Goal: Task Accomplishment & Management: Use online tool/utility

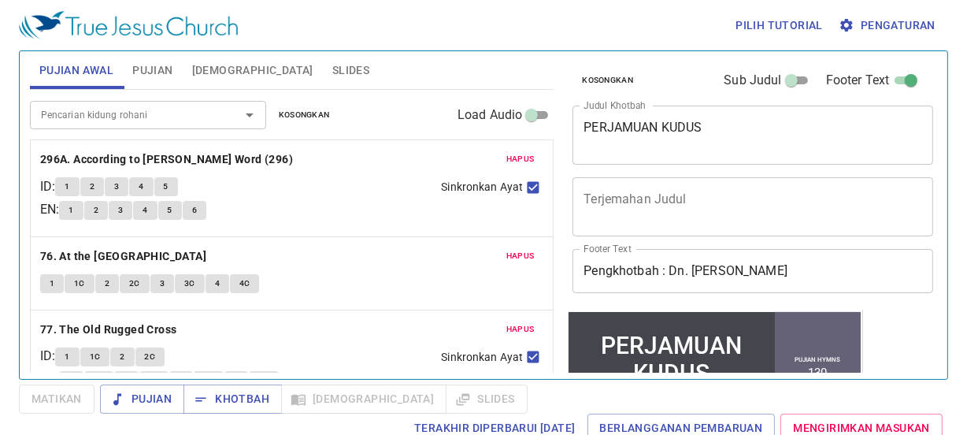
click at [724, 134] on textarea "PERJAMUAN KUDUS" at bounding box center [753, 135] width 339 height 30
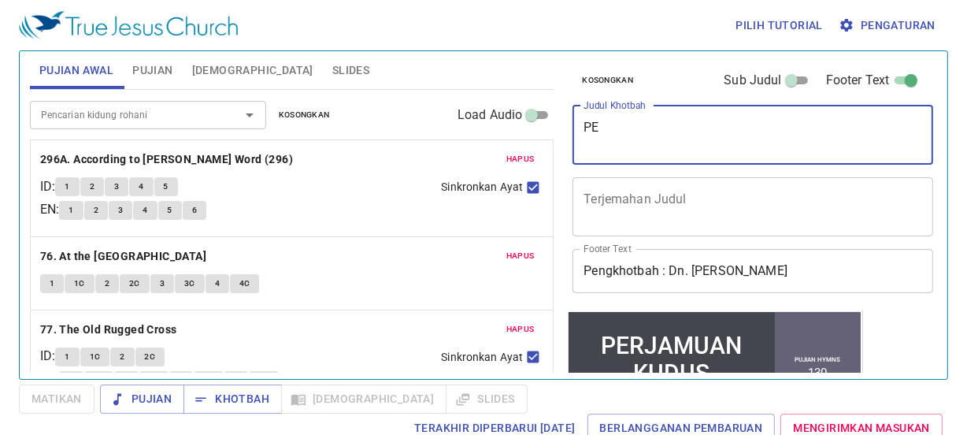
type textarea "P"
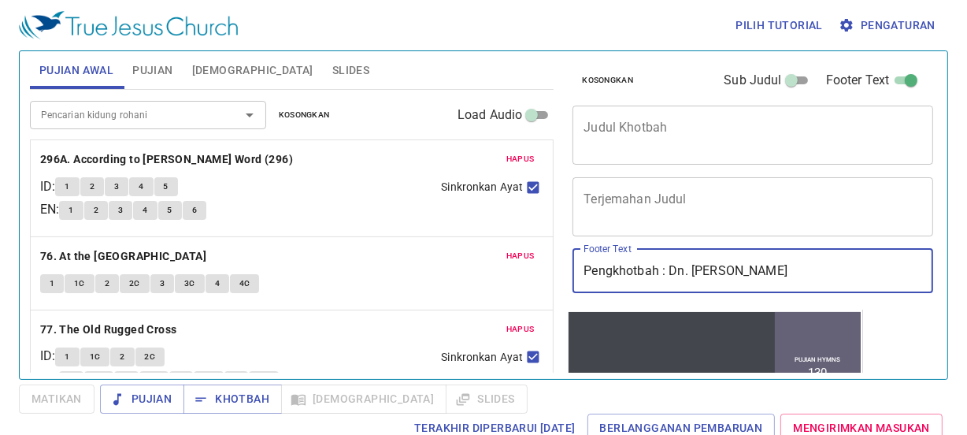
drag, startPoint x: 685, startPoint y: 270, endPoint x: 671, endPoint y: 272, distance: 14.3
click at [671, 272] on input "Pengkhotbah : Dn. Timothy Kwek" at bounding box center [753, 271] width 361 height 44
drag, startPoint x: 674, startPoint y: 271, endPoint x: 755, endPoint y: 280, distance: 81.6
click at [755, 280] on input "Pengkhotbah : . Timothy Kwek" at bounding box center [753, 271] width 361 height 44
type input "Pengkhotbah : ."
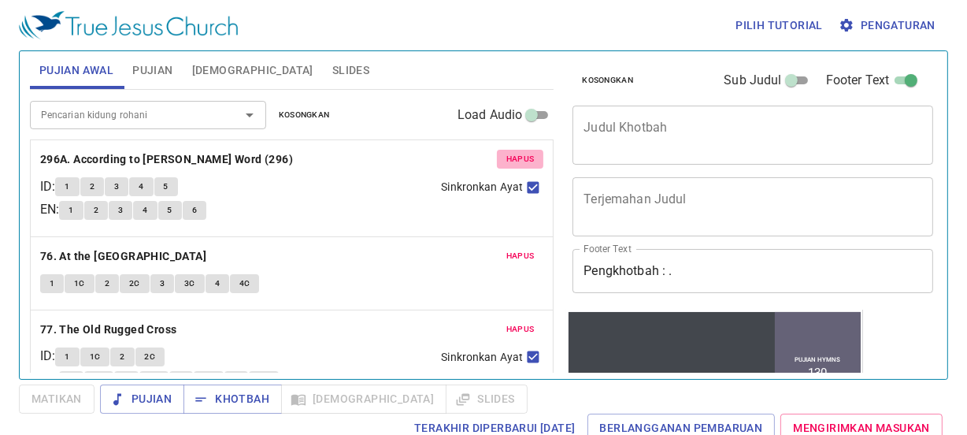
click at [512, 158] on span "Hapus" at bounding box center [521, 159] width 28 height 14
click at [512, 249] on span "Hapus" at bounding box center [521, 256] width 28 height 14
click at [512, 322] on span "Hapus" at bounding box center [521, 329] width 28 height 14
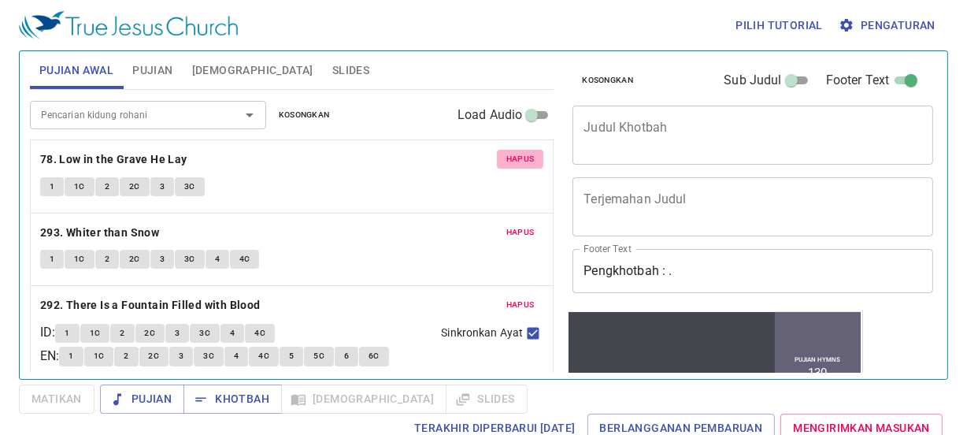
click at [512, 158] on span "Hapus" at bounding box center [521, 159] width 28 height 14
click at [512, 225] on span "Hapus" at bounding box center [521, 232] width 28 height 14
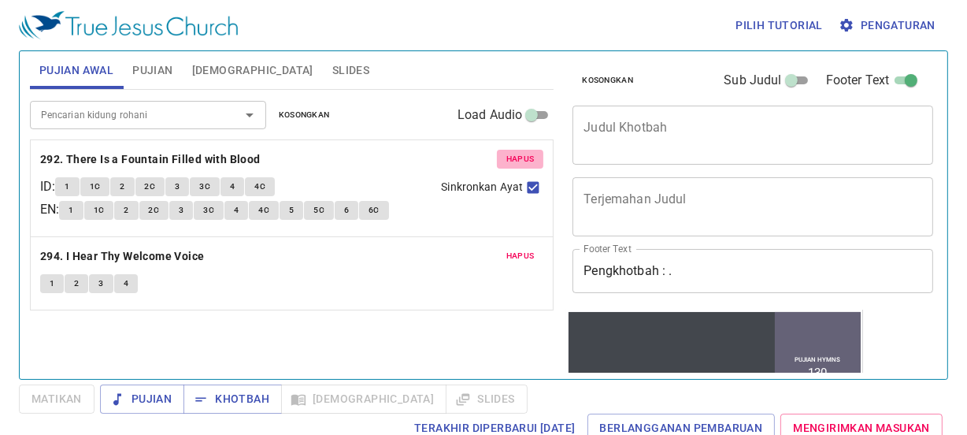
click at [512, 158] on span "Hapus" at bounding box center [521, 159] width 28 height 14
click at [512, 249] on span "Hapus" at bounding box center [521, 256] width 28 height 14
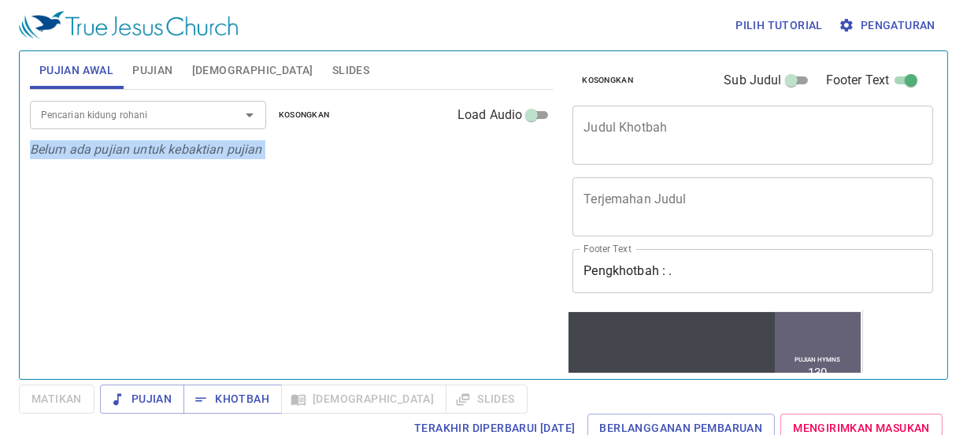
click at [512, 158] on p "Belum ada pujian untuk kebaktian pujian" at bounding box center [292, 149] width 525 height 19
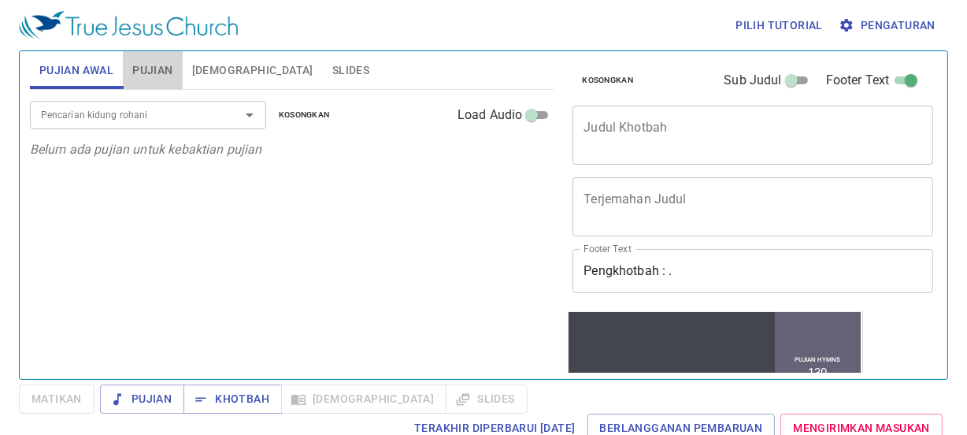
click at [150, 72] on span "Pujian" at bounding box center [152, 71] width 40 height 20
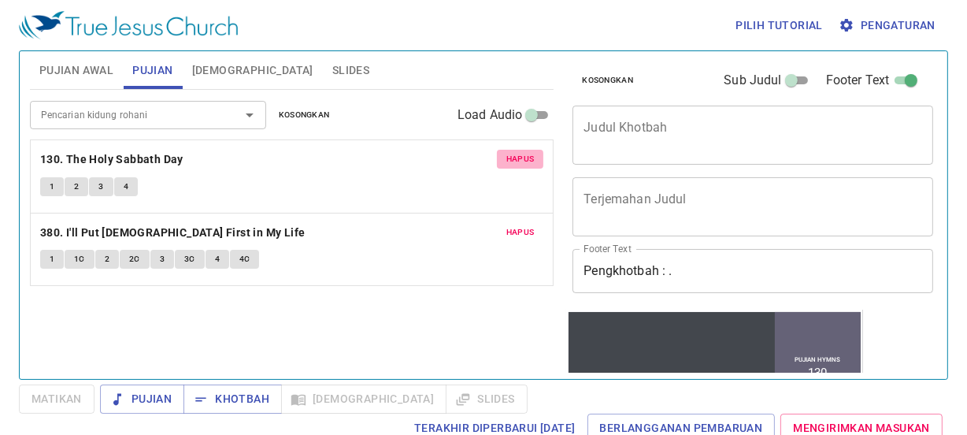
click at [512, 152] on span "Hapus" at bounding box center [521, 159] width 28 height 14
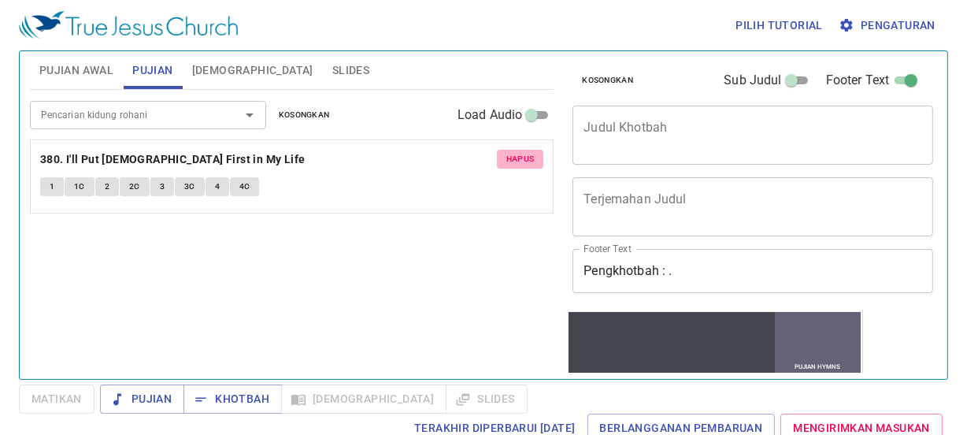
click at [512, 152] on span "Hapus" at bounding box center [521, 159] width 28 height 14
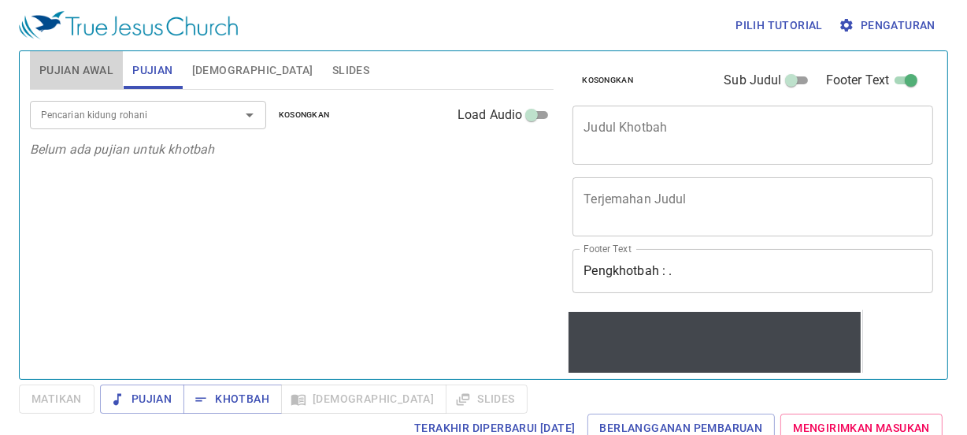
click at [83, 75] on span "Pujian Awal" at bounding box center [76, 71] width 74 height 20
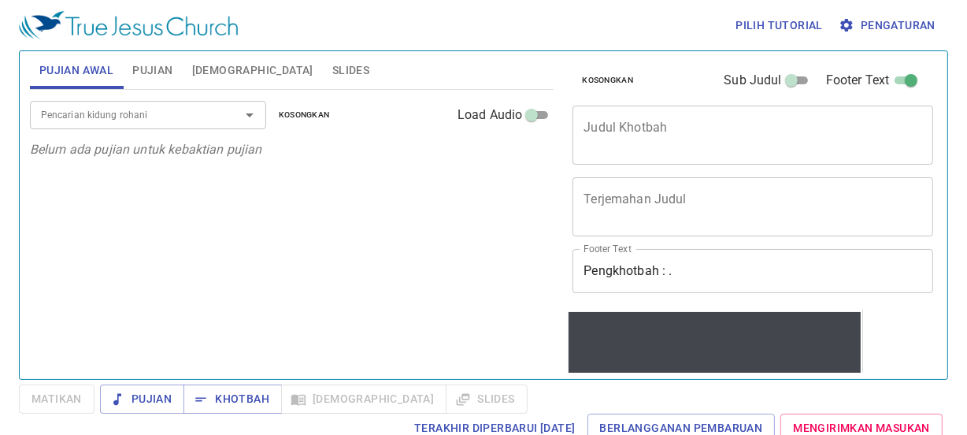
click at [724, 118] on div "x Judul Khotbah" at bounding box center [753, 135] width 361 height 59
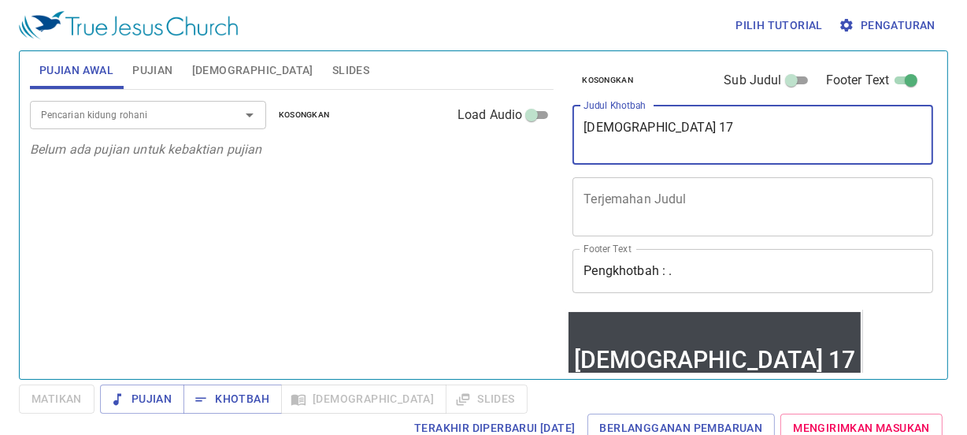
type textarea "[DEMOGRAPHIC_DATA] 17"
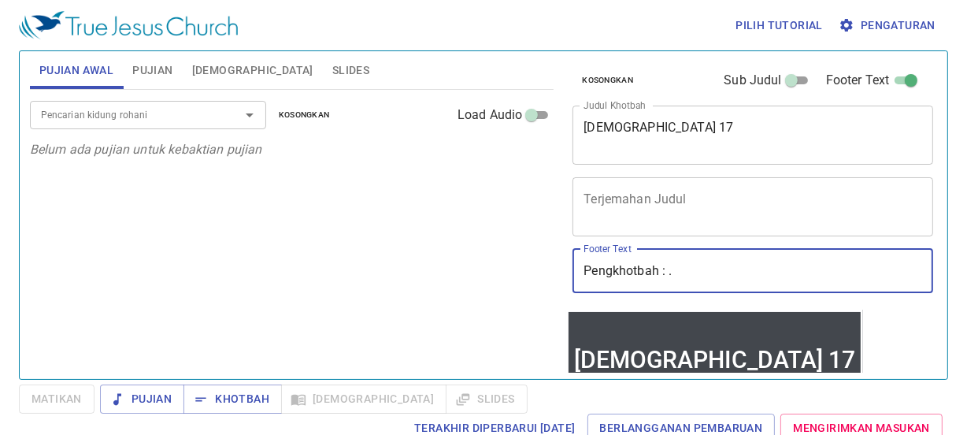
click at [738, 262] on input "Pengkhotbah : ." at bounding box center [753, 271] width 361 height 44
type input "Pengkhotbah : [PERSON_NAME]"
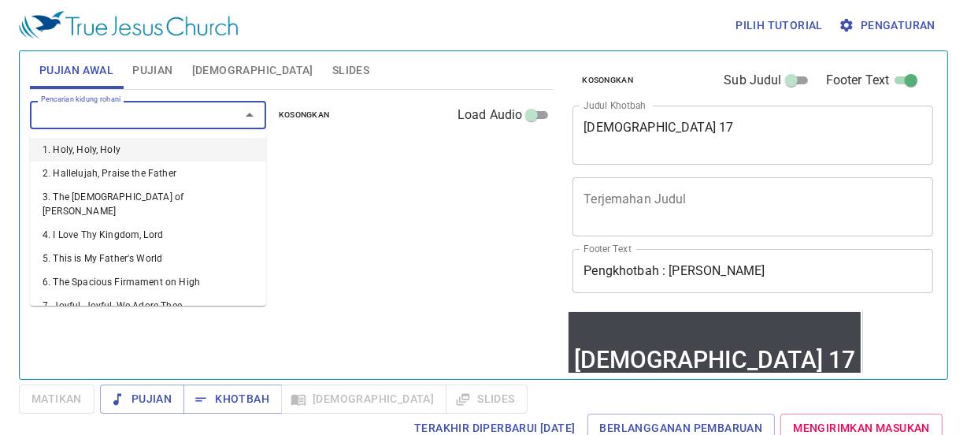
click at [213, 123] on input "Pencarian kidung rohani" at bounding box center [125, 115] width 180 height 18
type input "1"
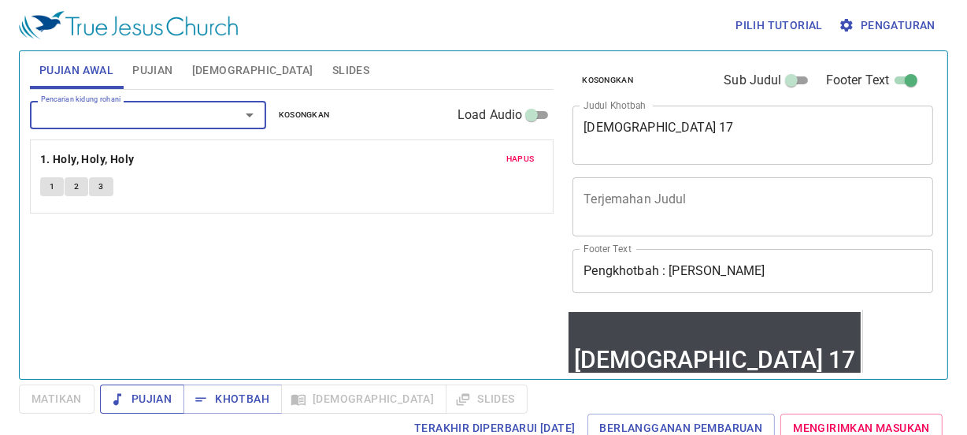
click at [141, 392] on span "Pujian" at bounding box center [142, 399] width 59 height 20
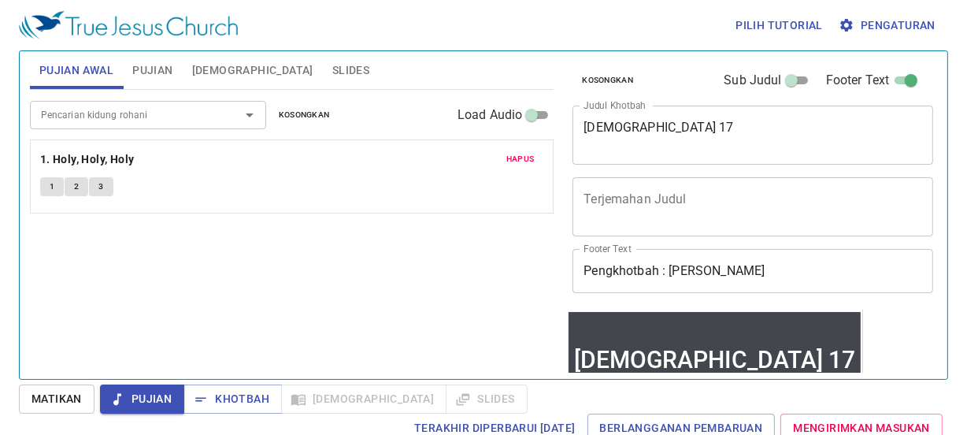
click at [524, 165] on button "Hapus" at bounding box center [520, 159] width 47 height 19
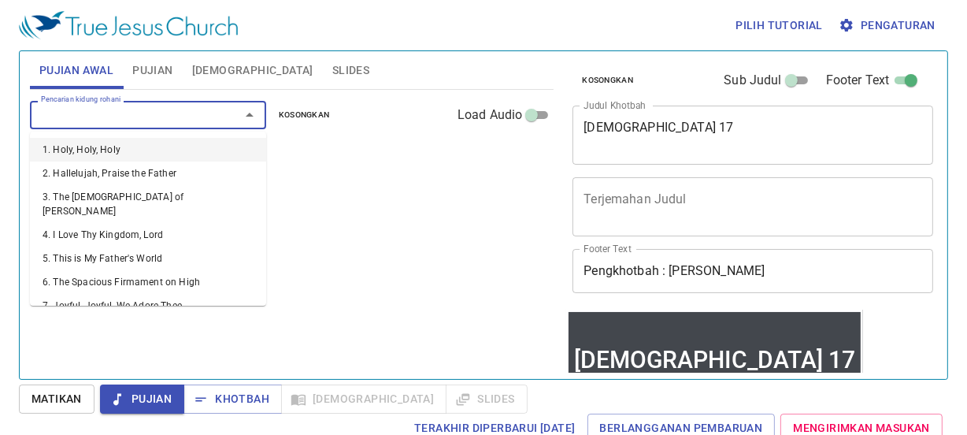
click at [149, 113] on input "Pencarian kidung rohani" at bounding box center [125, 115] width 180 height 18
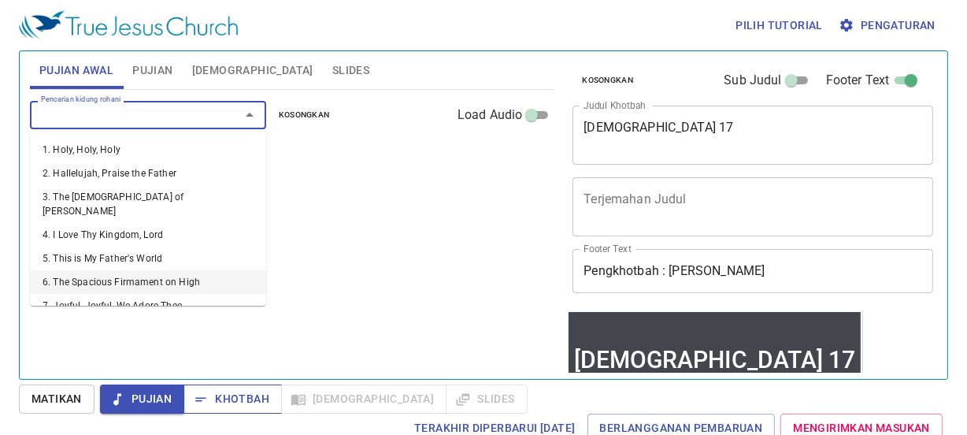
click at [243, 395] on span "Khotbah" at bounding box center [232, 399] width 73 height 20
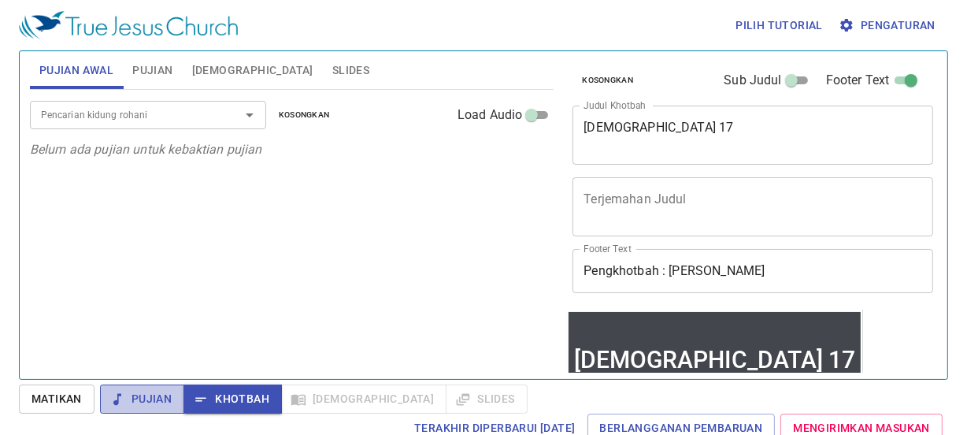
click at [154, 389] on span "Pujian" at bounding box center [142, 399] width 59 height 20
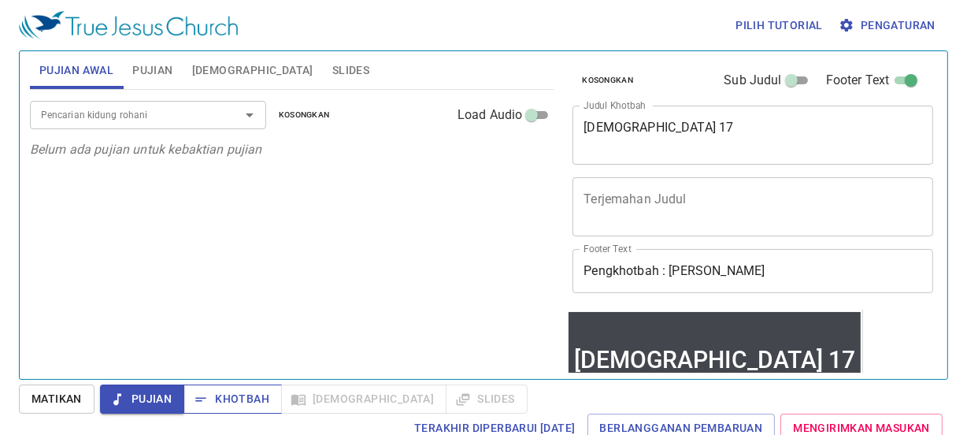
click at [253, 394] on span "Khotbah" at bounding box center [232, 399] width 73 height 20
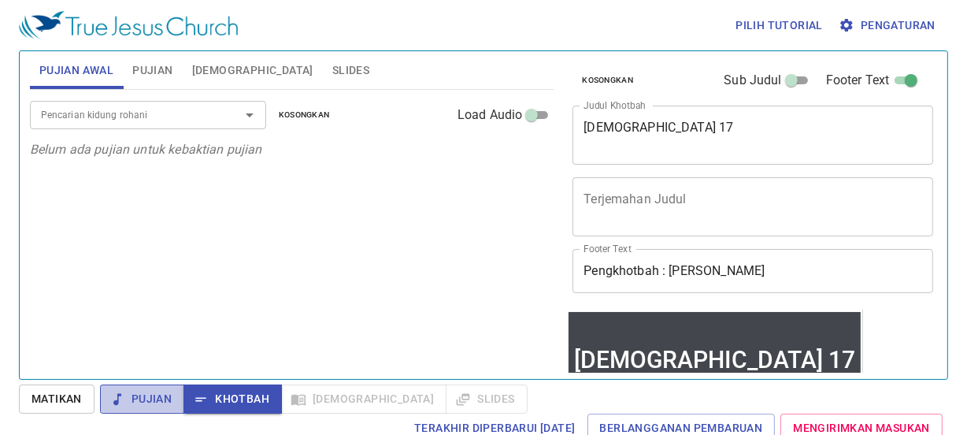
click at [146, 407] on span "Pujian" at bounding box center [142, 399] width 59 height 20
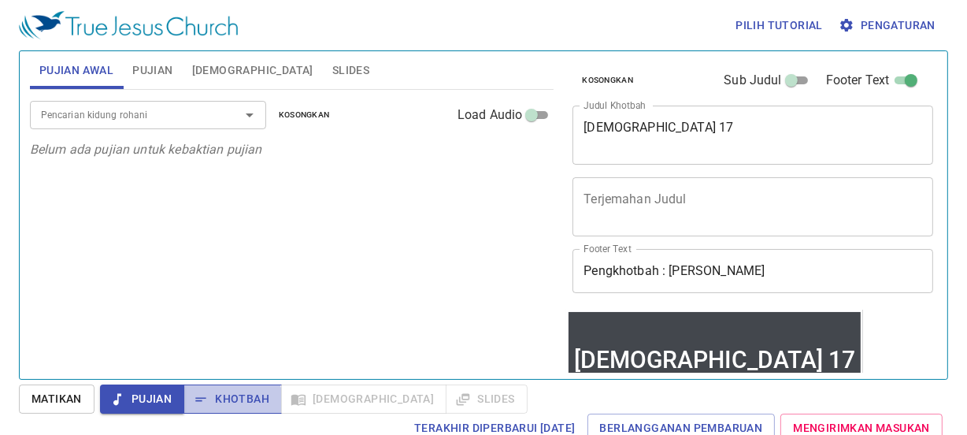
click at [228, 401] on span "Khotbah" at bounding box center [232, 399] width 73 height 20
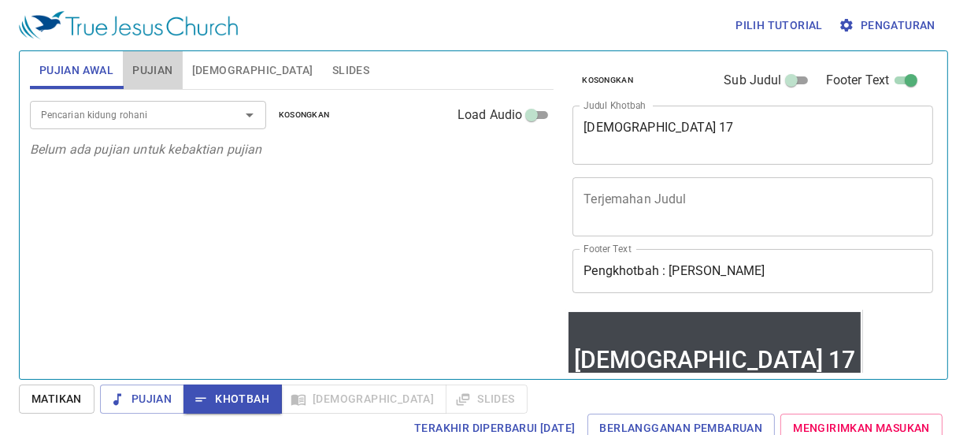
click at [159, 61] on span "Pujian" at bounding box center [152, 71] width 40 height 20
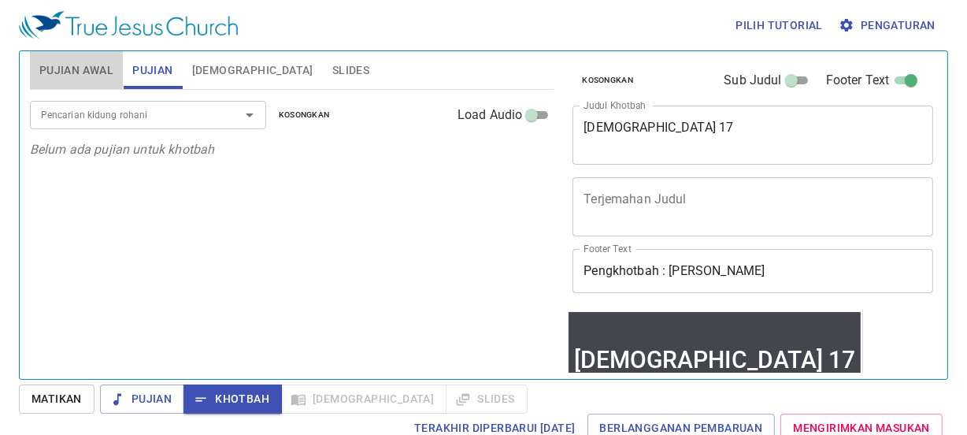
click at [91, 69] on span "Pujian Awal" at bounding box center [76, 71] width 74 height 20
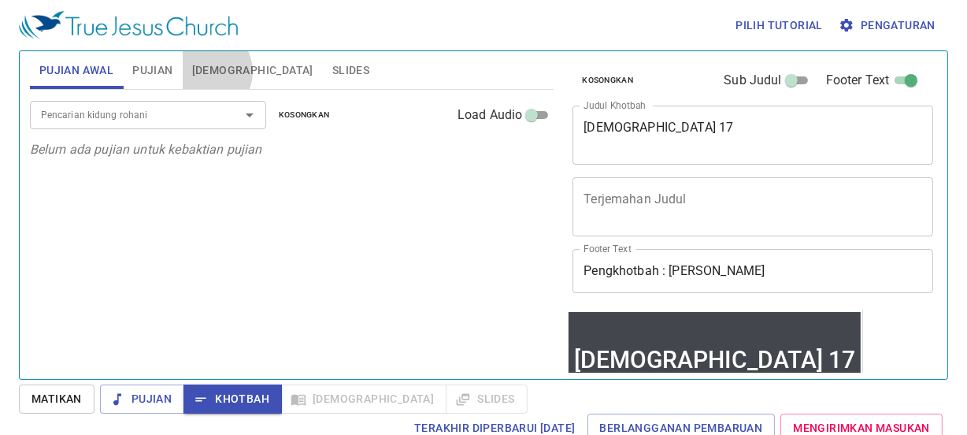
click at [204, 72] on span "[DEMOGRAPHIC_DATA]" at bounding box center [252, 71] width 121 height 20
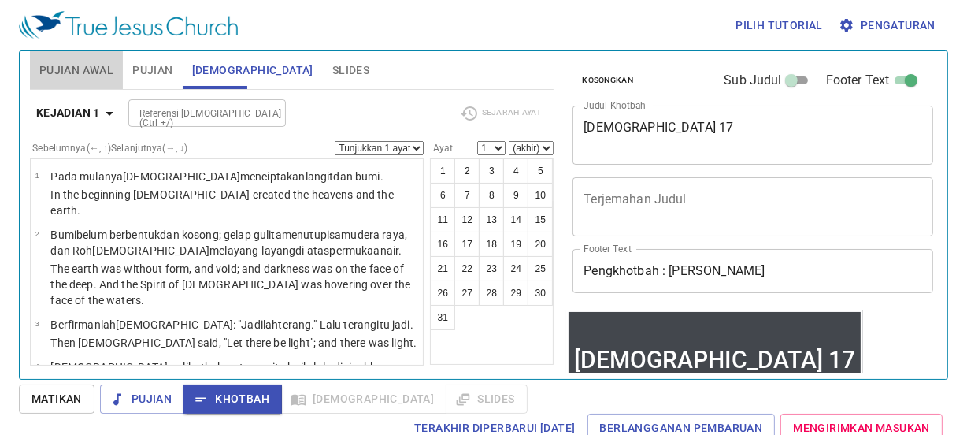
click at [72, 74] on span "Pujian Awal" at bounding box center [76, 71] width 74 height 20
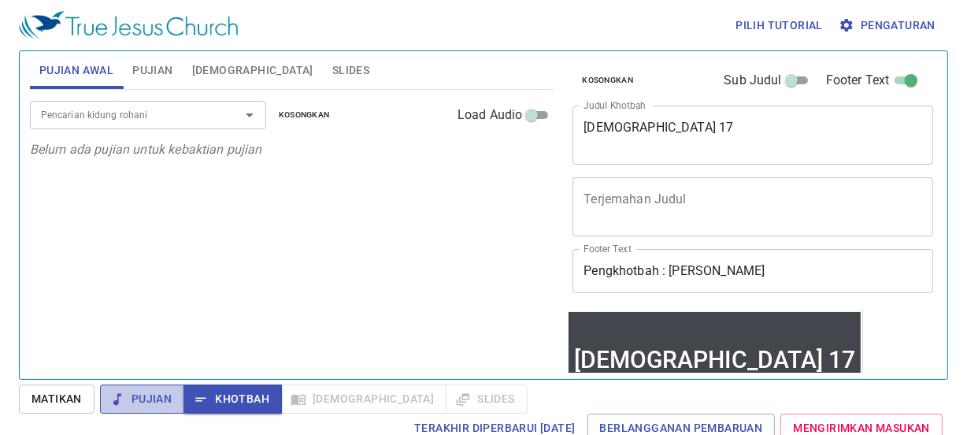
click at [133, 397] on span "Pujian" at bounding box center [142, 399] width 59 height 20
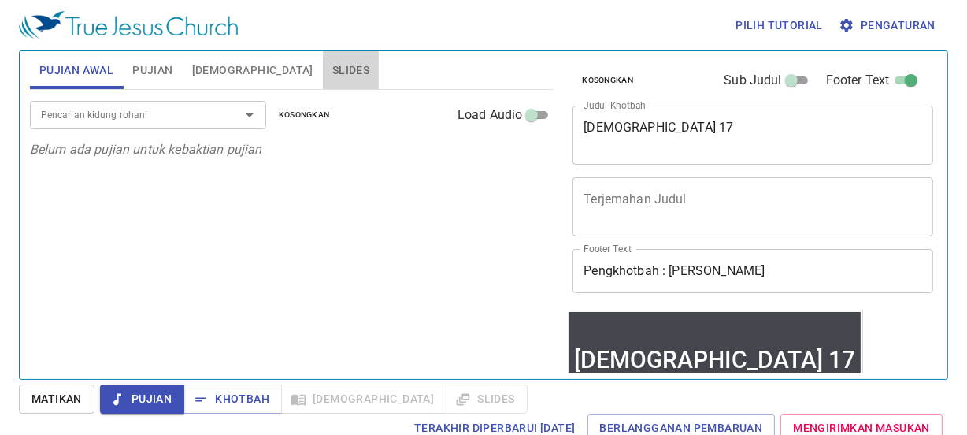
click at [332, 62] on span "Slides" at bounding box center [350, 71] width 37 height 20
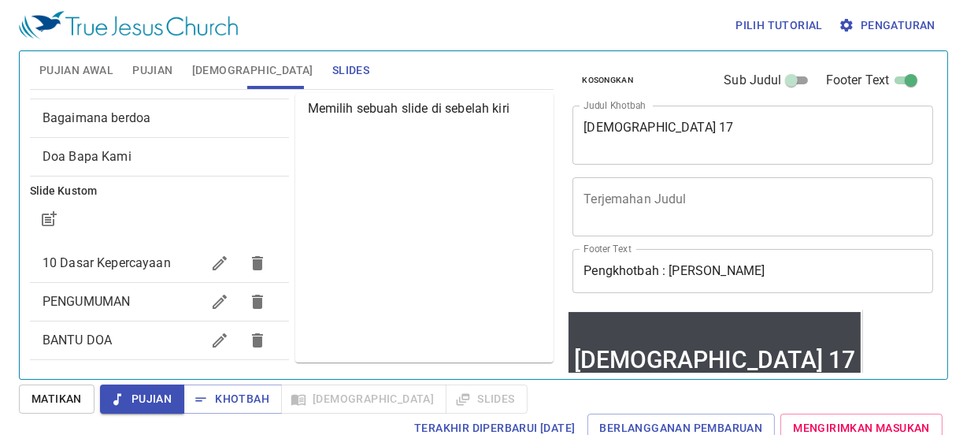
scroll to position [55, 0]
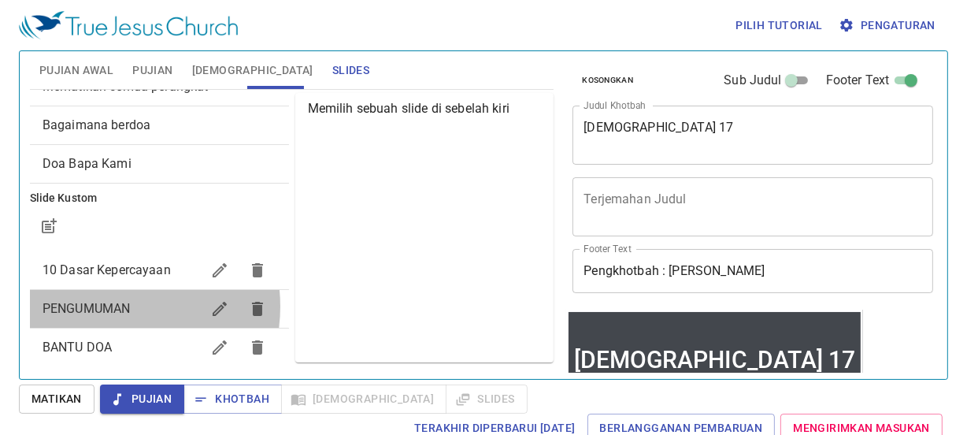
click at [110, 306] on span "PENGUMUMAN" at bounding box center [87, 308] width 88 height 15
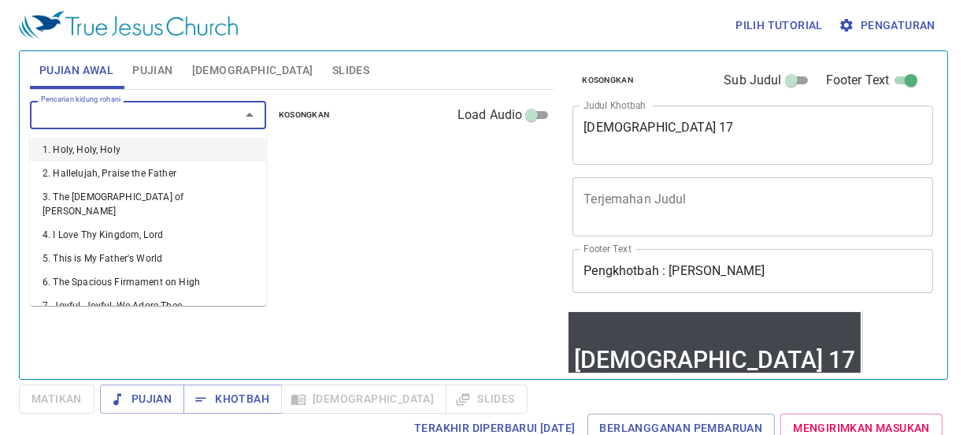
click at [133, 117] on input "Pencarian kidung rohani" at bounding box center [125, 115] width 180 height 18
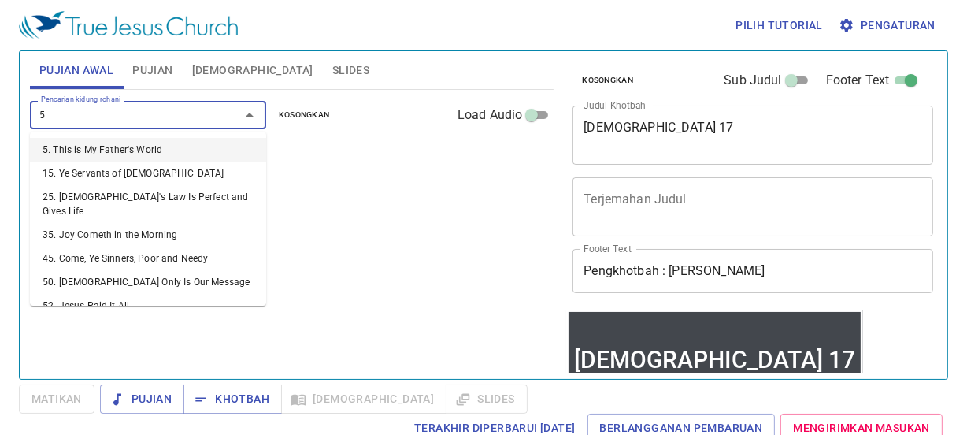
type input "54"
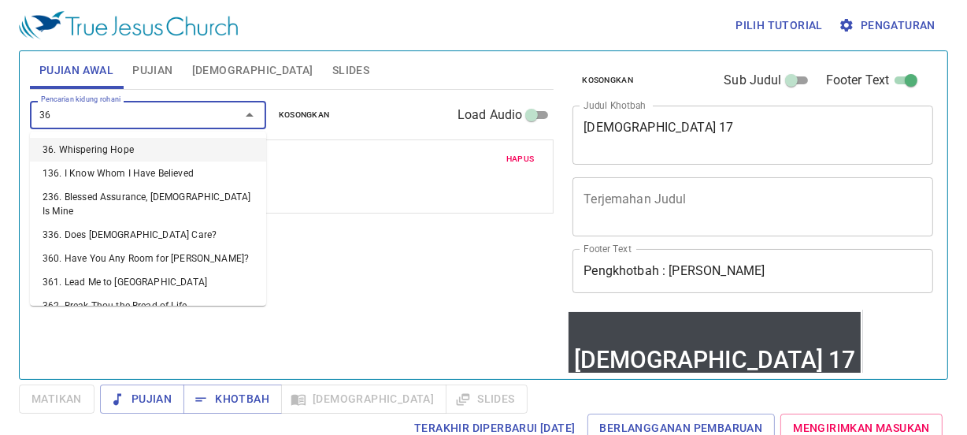
type input "364"
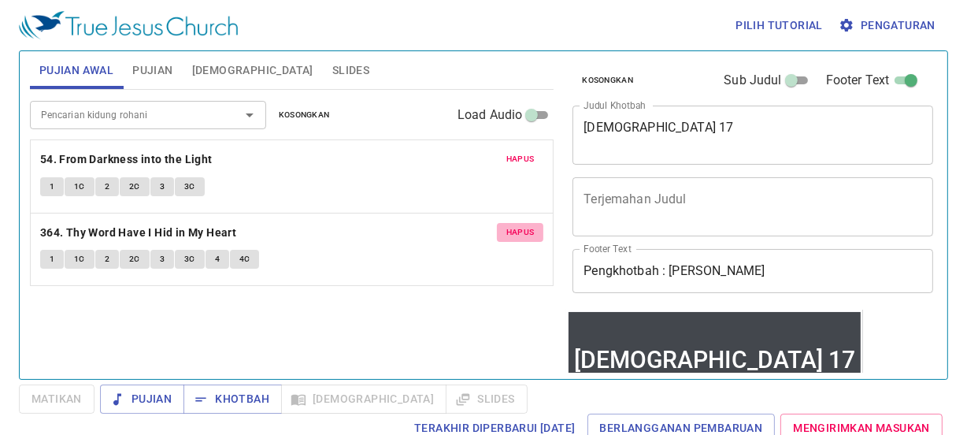
click at [536, 228] on button "Hapus" at bounding box center [520, 232] width 47 height 19
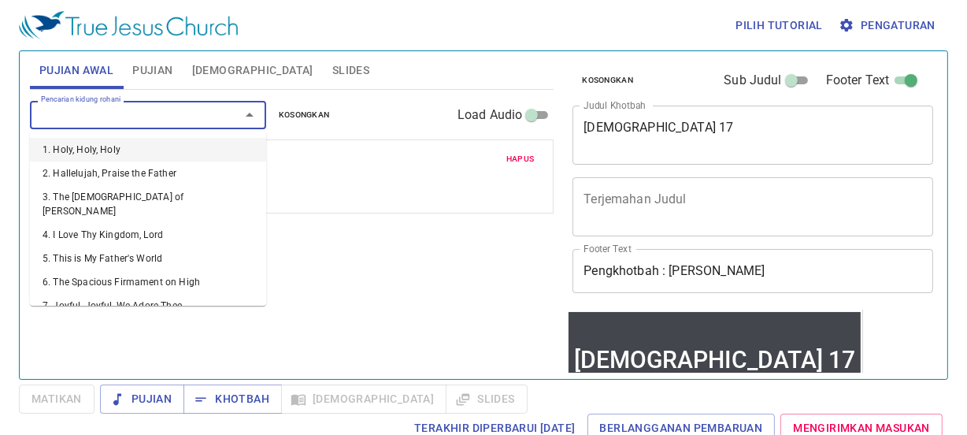
click at [202, 110] on input "Pencarian kidung rohani" at bounding box center [125, 115] width 180 height 18
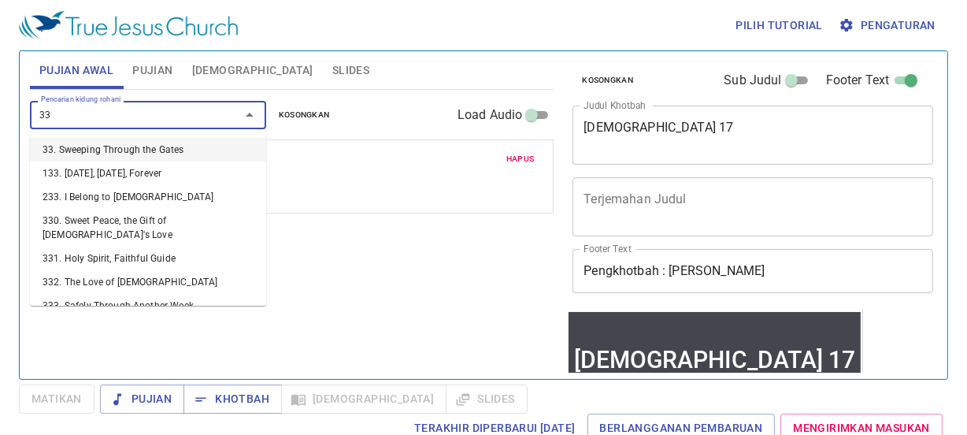
type input "336"
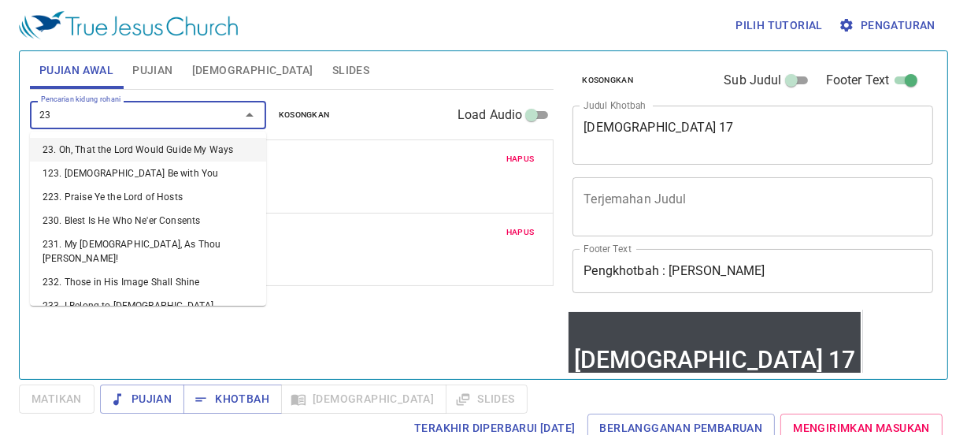
type input "235"
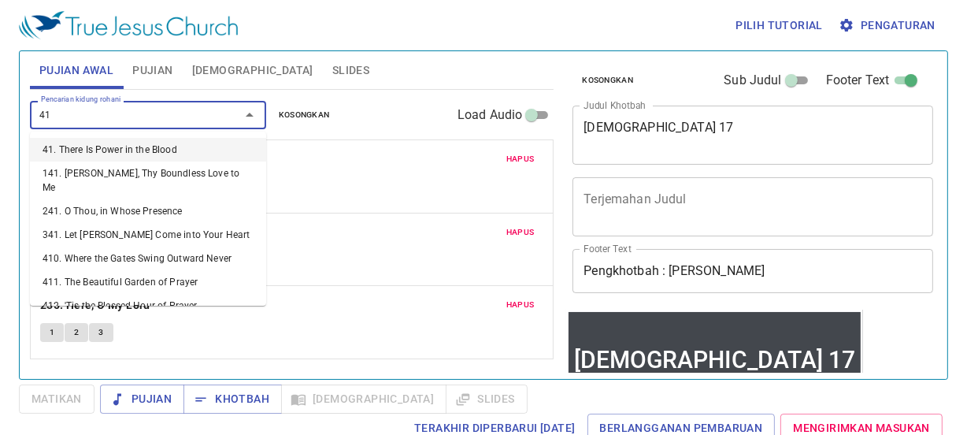
type input "415"
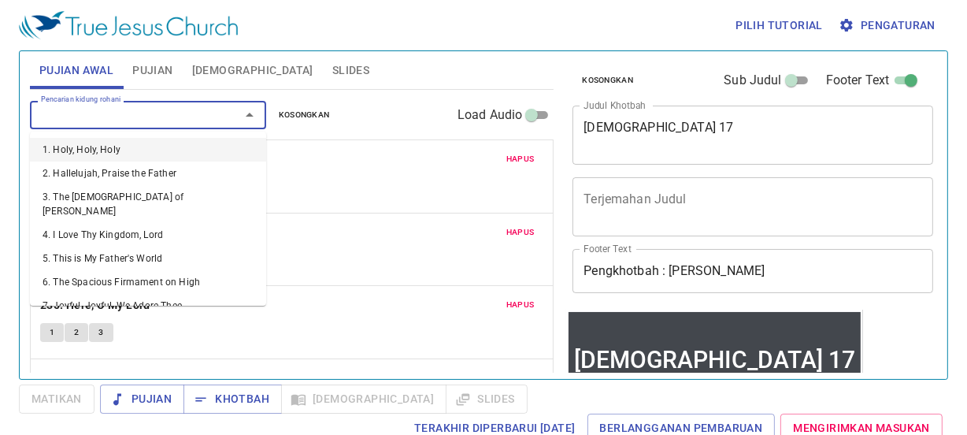
click at [123, 118] on input "Pencarian kidung rohani" at bounding box center [125, 115] width 180 height 18
click at [167, 408] on span "Pujian" at bounding box center [142, 399] width 59 height 20
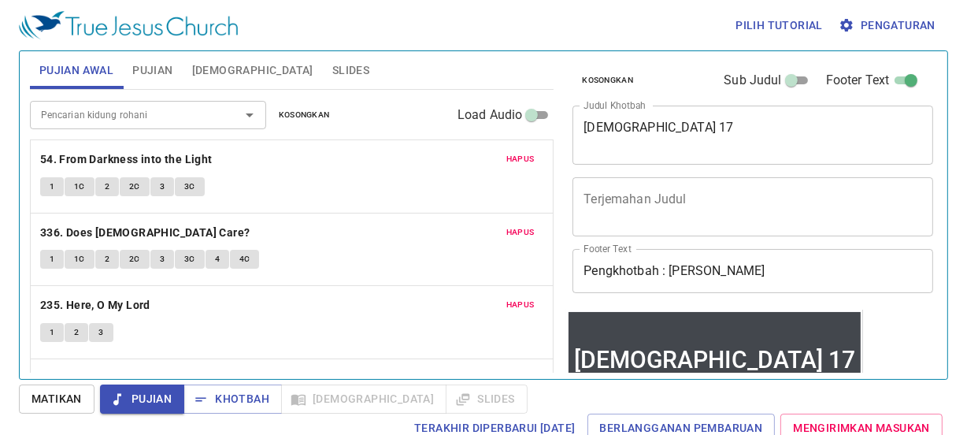
click at [124, 113] on input "Pencarian kidung rohani" at bounding box center [125, 115] width 180 height 18
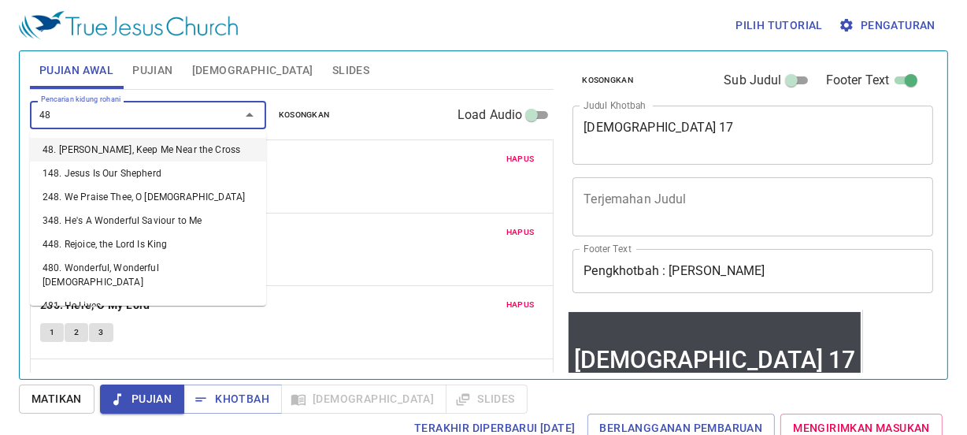
type input "489"
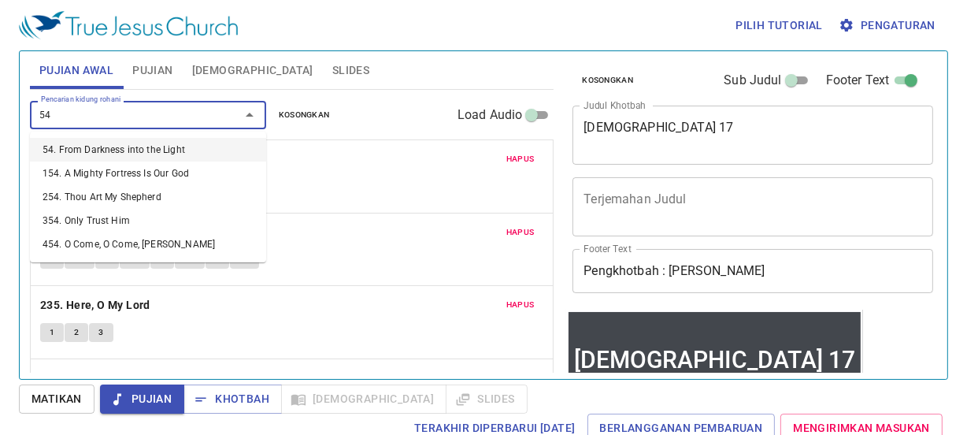
click at [63, 154] on li "54. From Darkness into the Light" at bounding box center [148, 150] width 236 height 24
type input "54. From Darkness into the Light"
click at [63, 154] on b "54. From Darkness into the Light" at bounding box center [126, 160] width 173 height 20
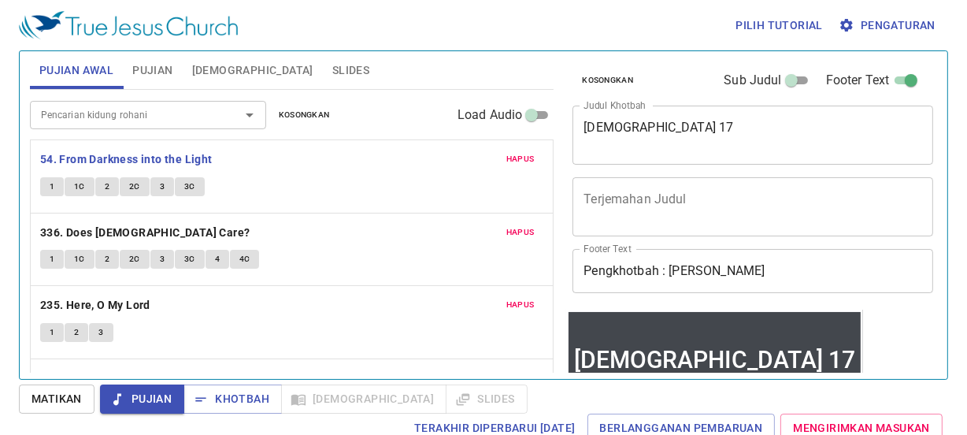
click at [47, 182] on button "1" at bounding box center [52, 186] width 24 height 19
click at [146, 395] on span "Pujian" at bounding box center [142, 399] width 59 height 20
click at [55, 185] on button "1" at bounding box center [52, 186] width 24 height 19
click at [130, 401] on span "Pujian" at bounding box center [142, 399] width 59 height 20
click at [150, 69] on span "Pujian" at bounding box center [152, 71] width 40 height 20
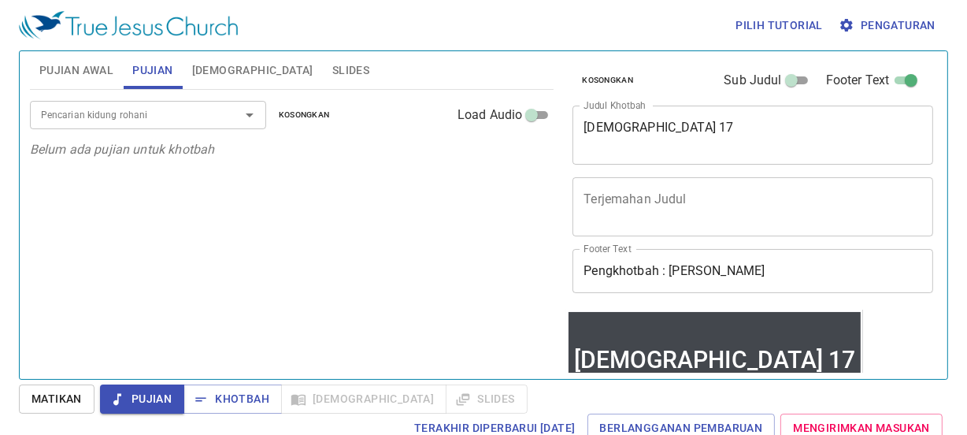
click at [165, 126] on div "Pencarian kidung rohani" at bounding box center [148, 115] width 236 height 28
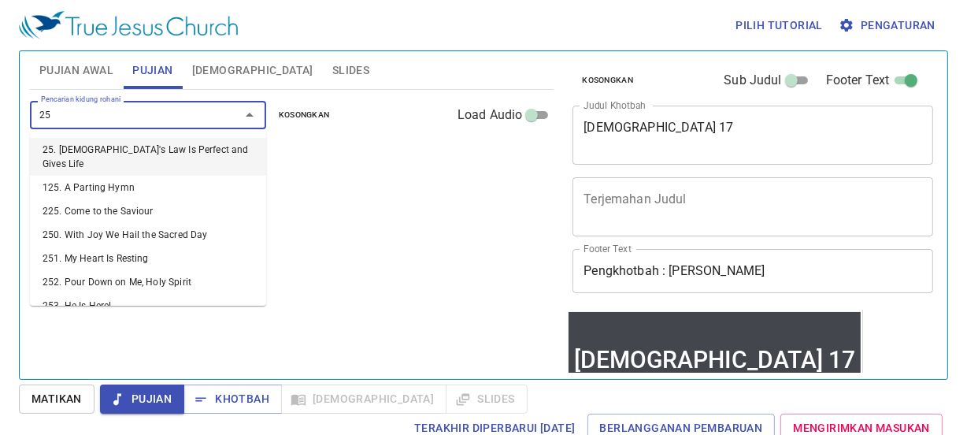
type input "259"
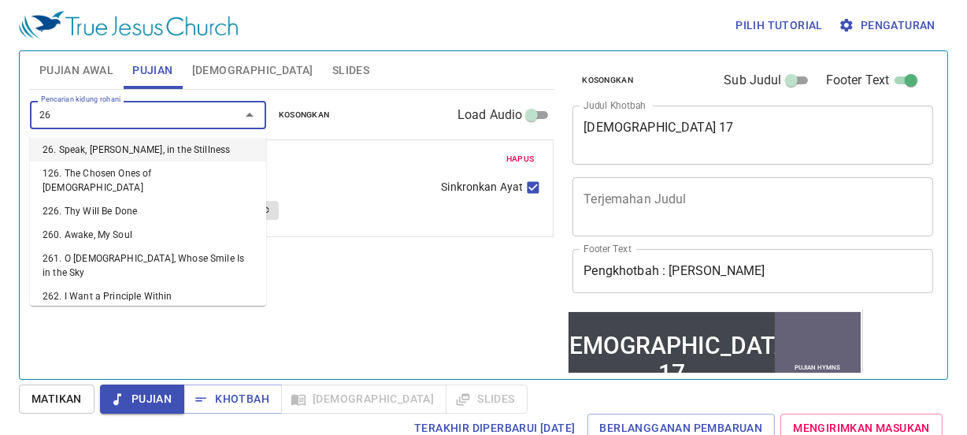
type input "261"
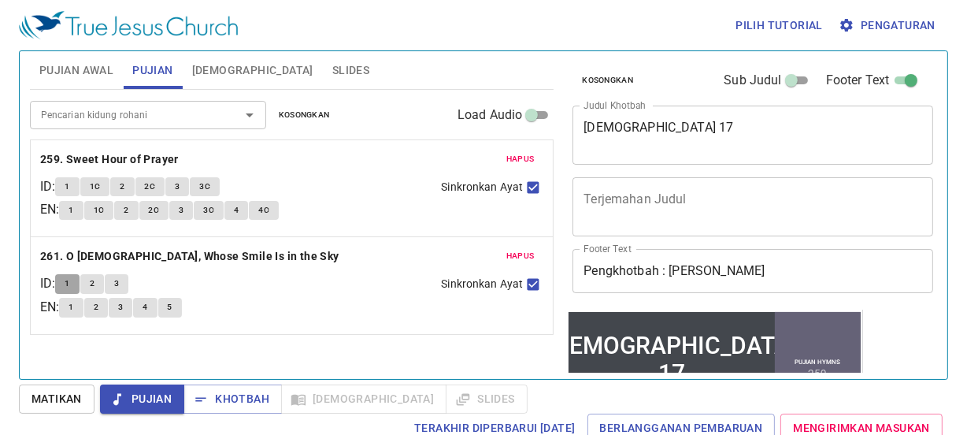
click at [68, 288] on button "1" at bounding box center [67, 283] width 24 height 19
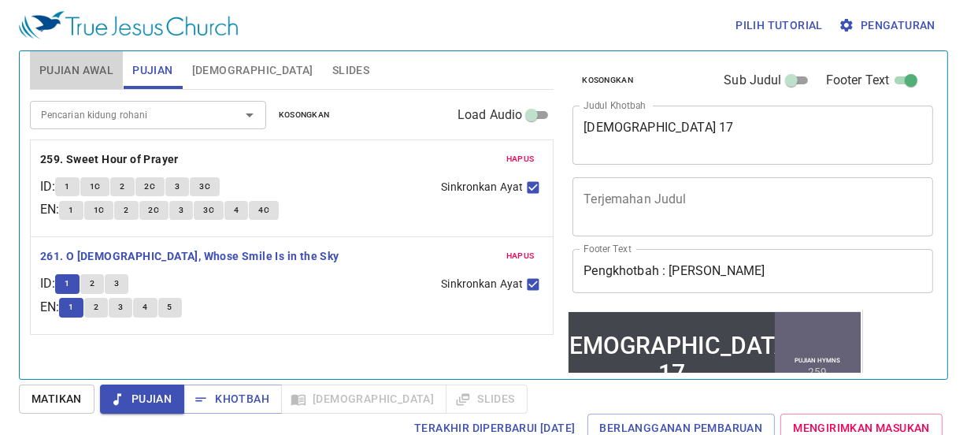
click at [59, 64] on span "Pujian Awal" at bounding box center [76, 71] width 74 height 20
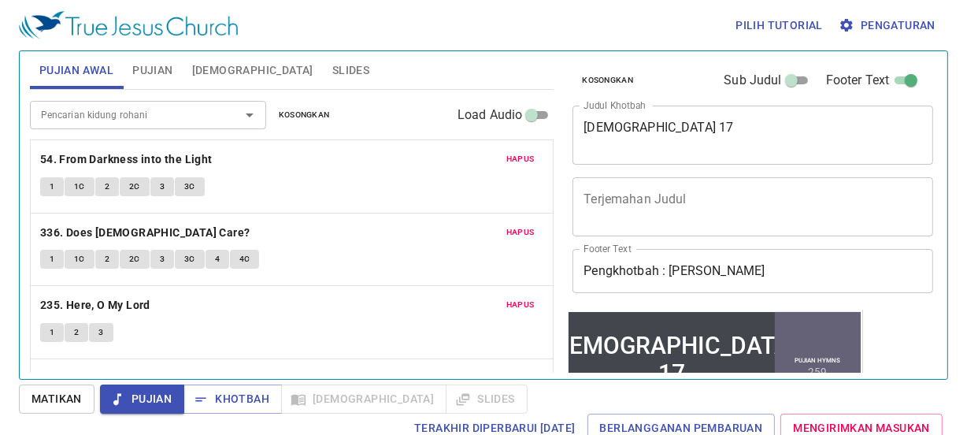
click at [142, 414] on div "Terakhir Diperbarui 2/7/2025 Berlangganan Pembaruan Mengirimkan Masukan" at bounding box center [484, 428] width 930 height 29
click at [139, 408] on span "Pujian" at bounding box center [142, 399] width 59 height 20
click at [135, 158] on b "54. From Darkness into the Light" at bounding box center [126, 160] width 173 height 20
click at [50, 183] on span "1" at bounding box center [52, 187] width 5 height 14
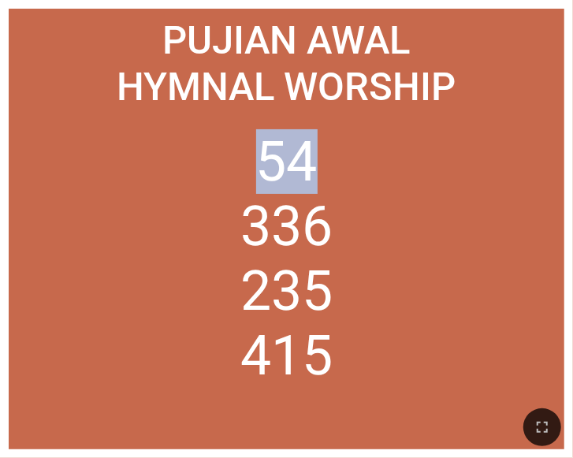
drag, startPoint x: 316, startPoint y: 161, endPoint x: 186, endPoint y: 163, distance: 130.0
click at [186, 163] on ol "54 336 235 415" at bounding box center [286, 280] width 537 height 302
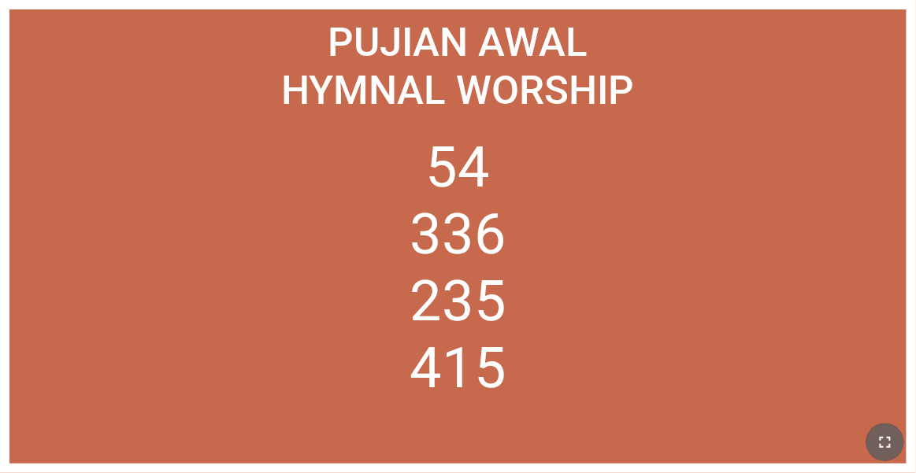
click at [572, 437] on icon "button" at bounding box center [885, 442] width 19 height 19
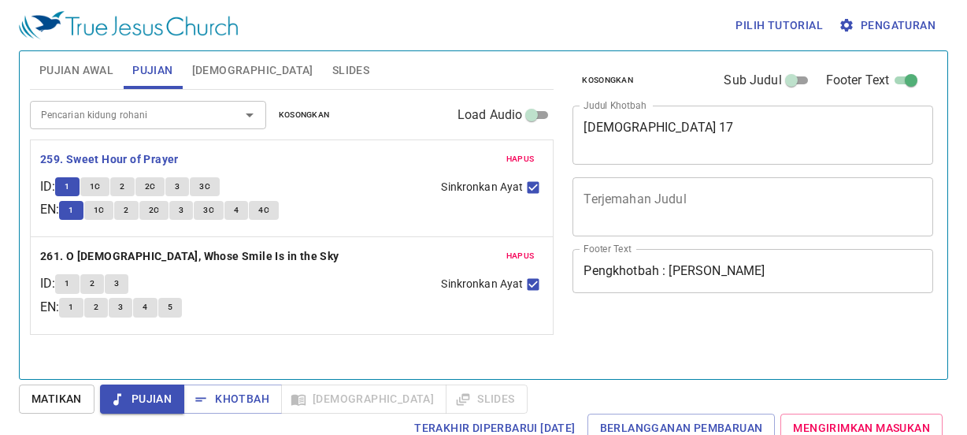
scroll to position [6, 0]
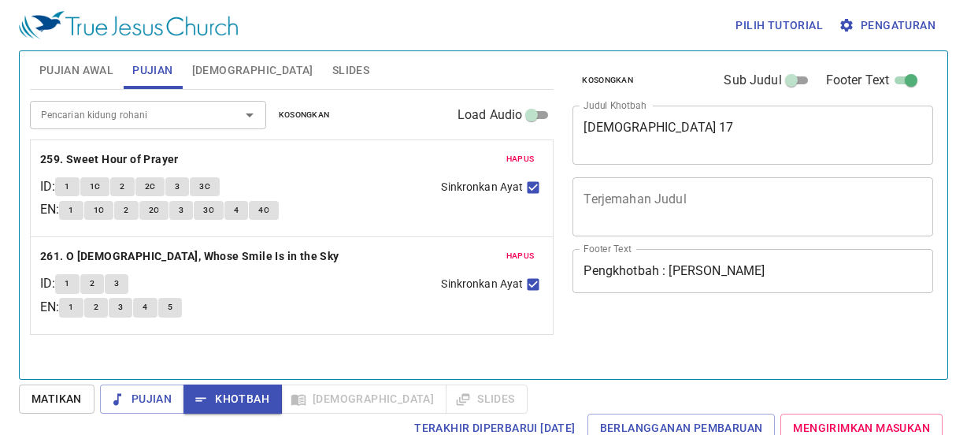
scroll to position [6, 0]
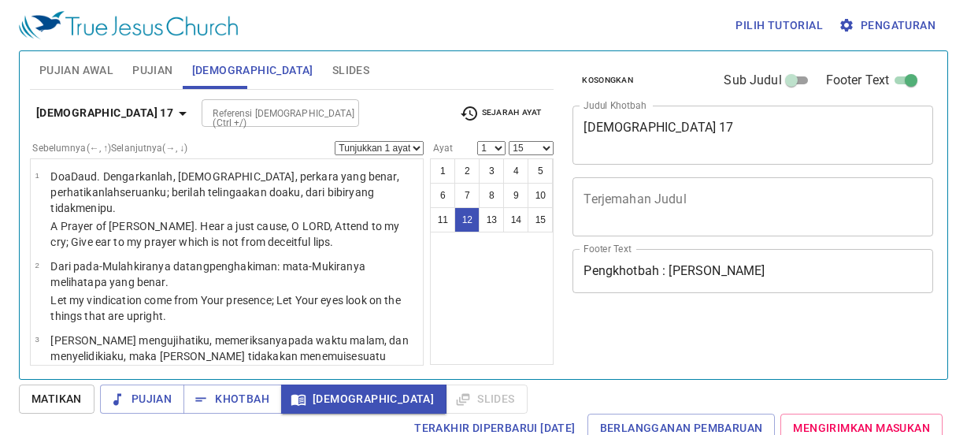
select select "15"
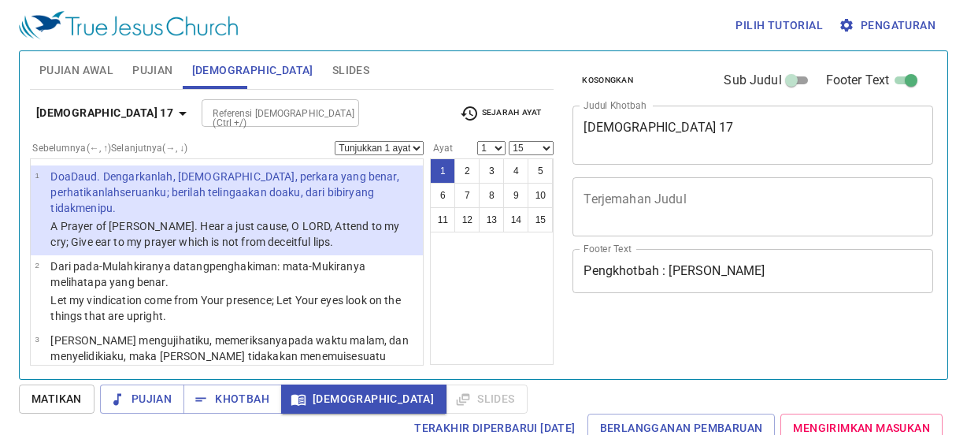
select select "15"
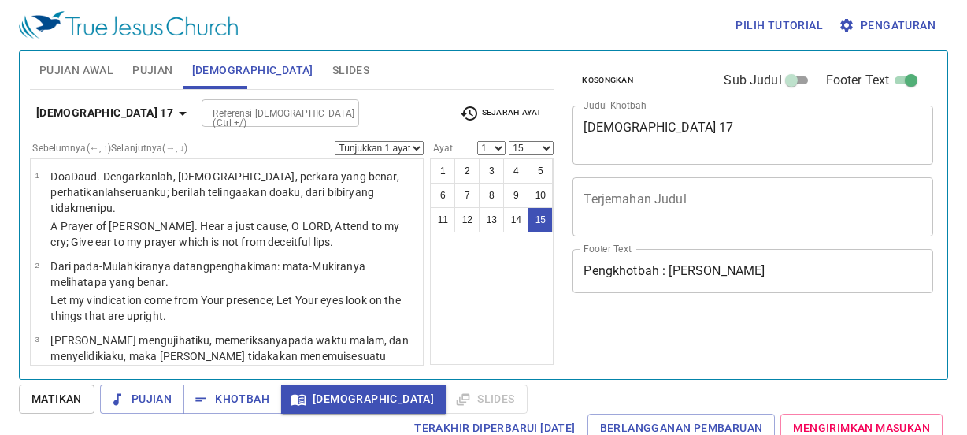
select select "15"
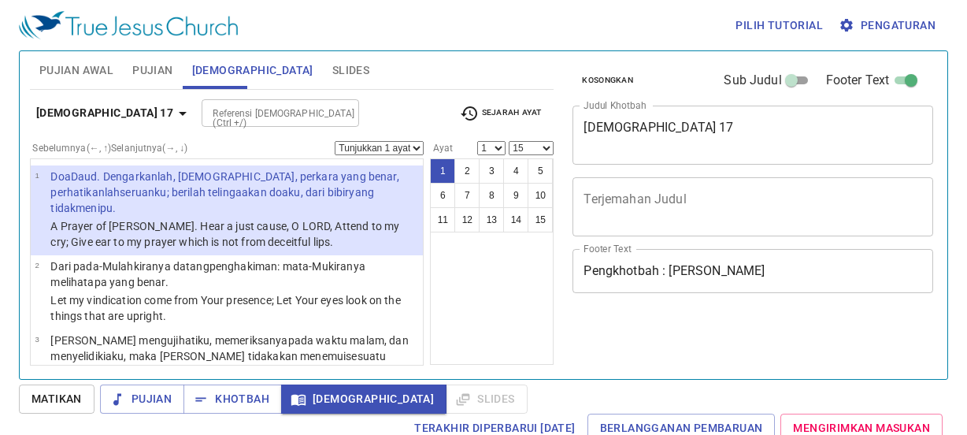
select select "15"
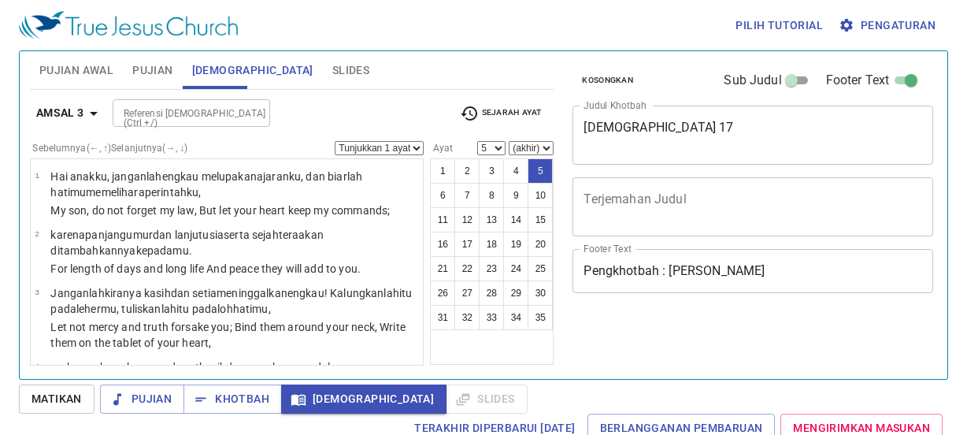
select select "5"
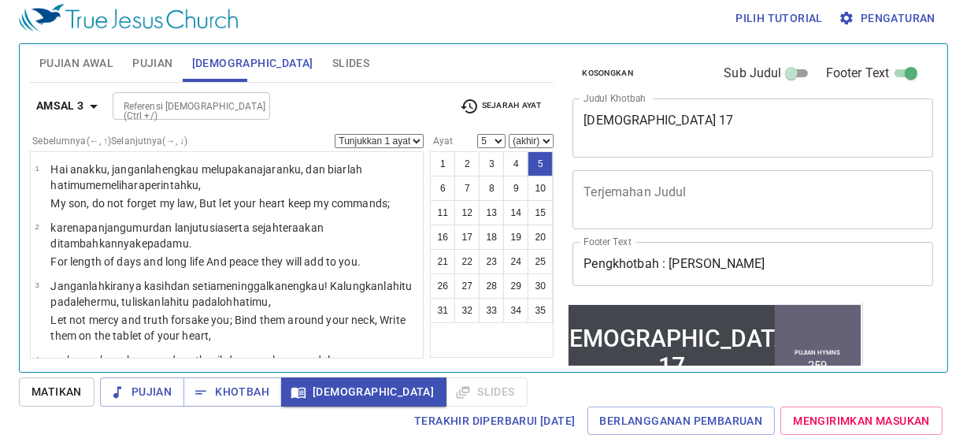
click at [190, 100] on input "Referensi Alkitab (Ctrl +/)" at bounding box center [178, 106] width 122 height 18
click at [275, 102] on div "Referensi Alkitab (Ctrl +/) Referensi Alkitab (Ctrl +/)" at bounding box center [280, 106] width 335 height 28
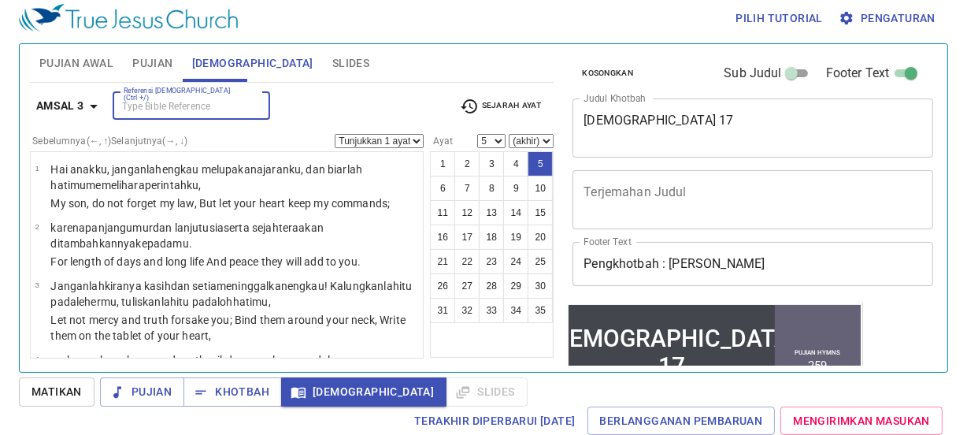
scroll to position [23, 0]
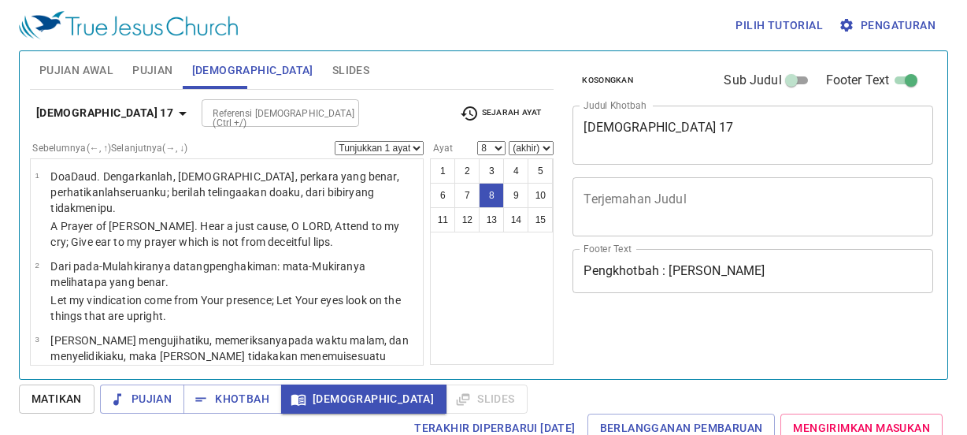
select select "8"
select select "15"
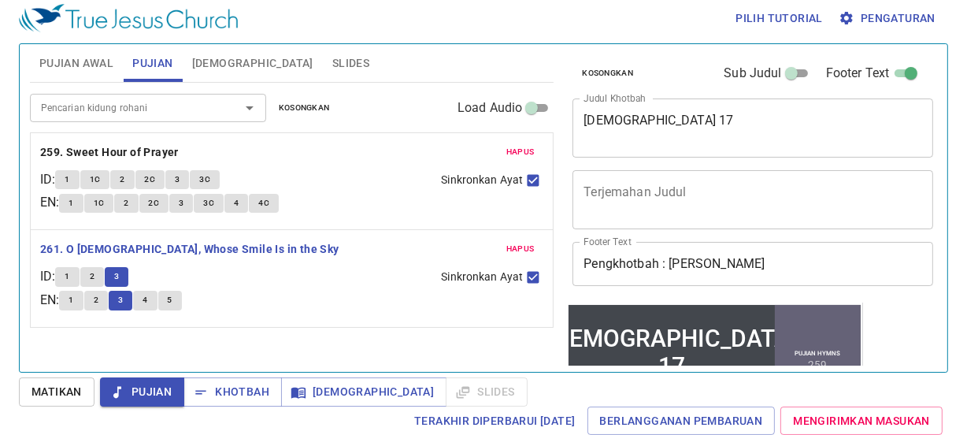
scroll to position [98, 0]
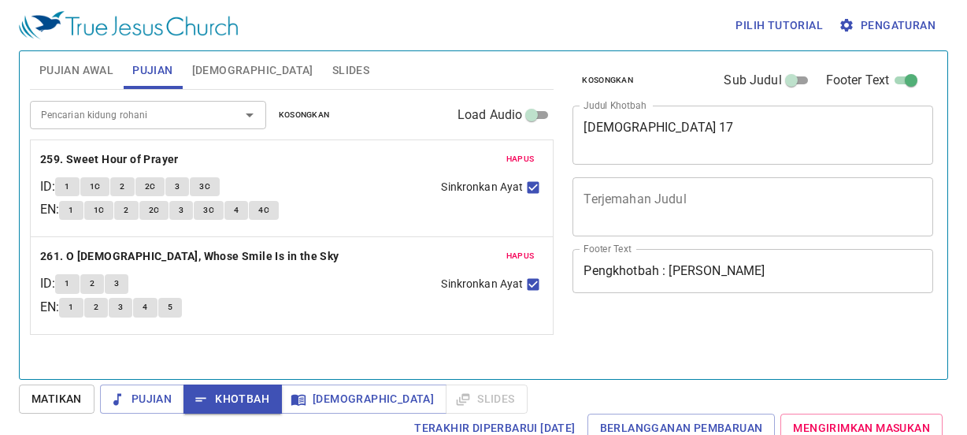
scroll to position [7, 0]
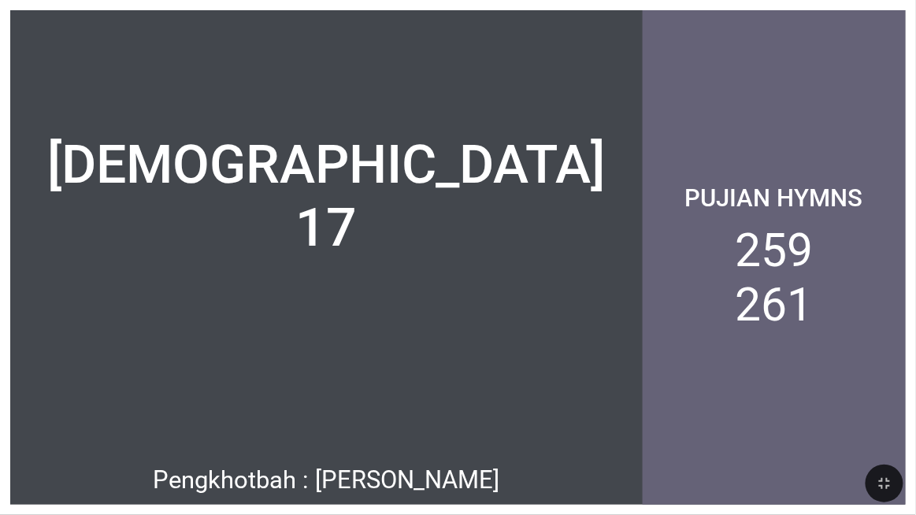
click at [694, 51] on div "Pujian Hymns 259 261" at bounding box center [774, 257] width 263 height 495
click at [877, 497] on button "button" at bounding box center [885, 484] width 38 height 38
